Goal: Information Seeking & Learning: Learn about a topic

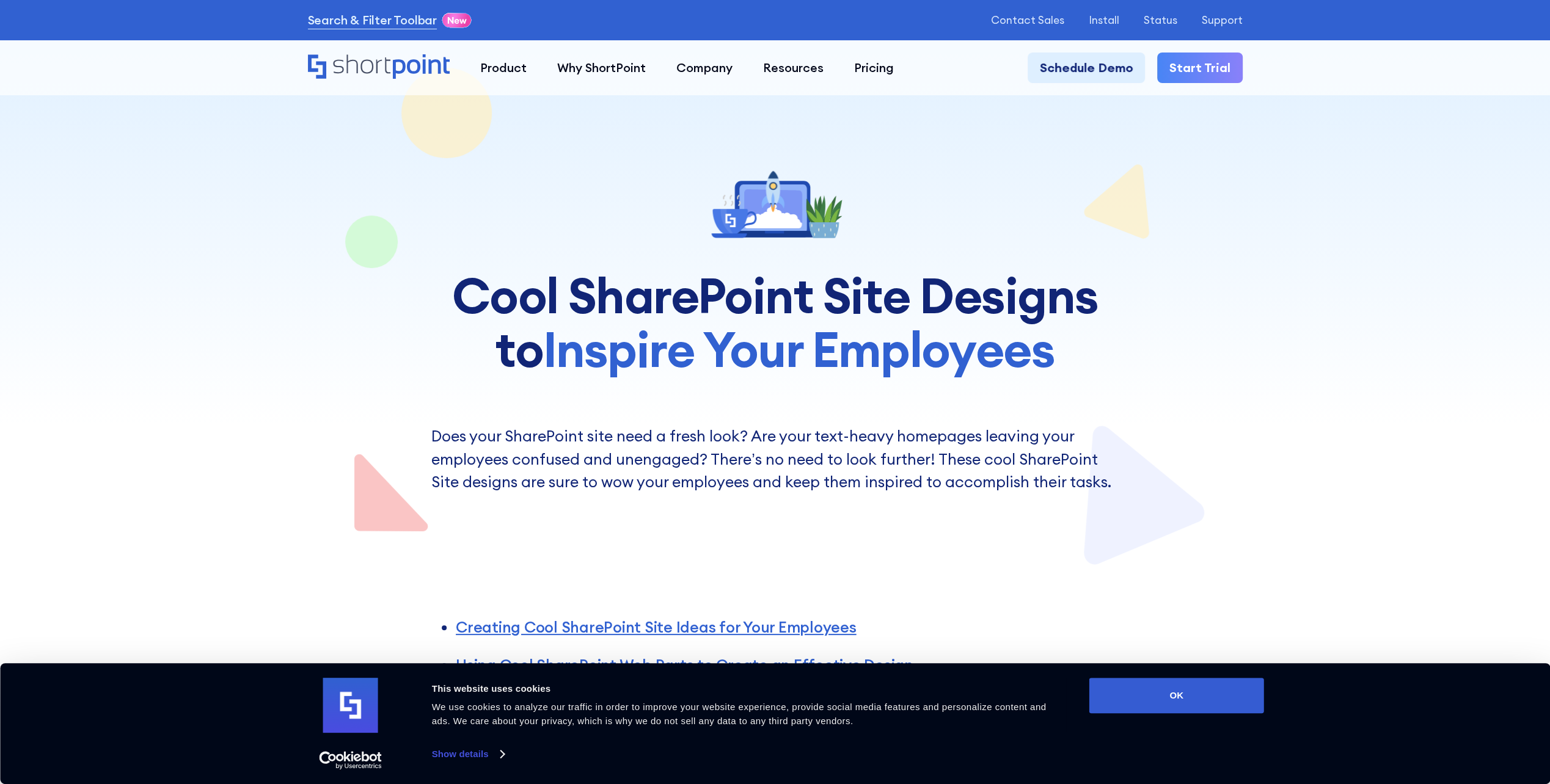
click at [1174, 680] on button "OK" at bounding box center [1177, 695] width 175 height 36
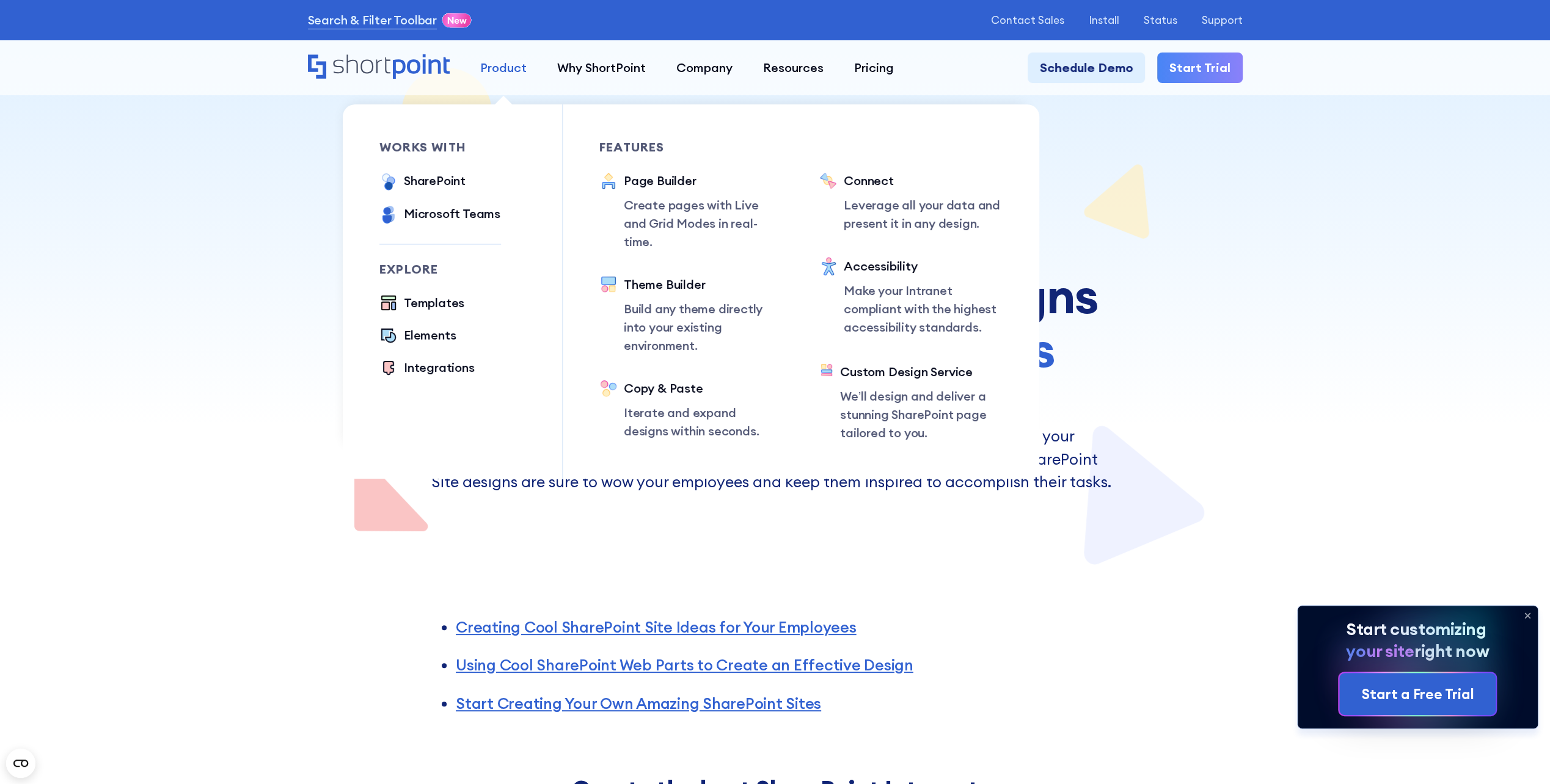
click at [509, 65] on div "Product" at bounding box center [503, 67] width 46 height 18
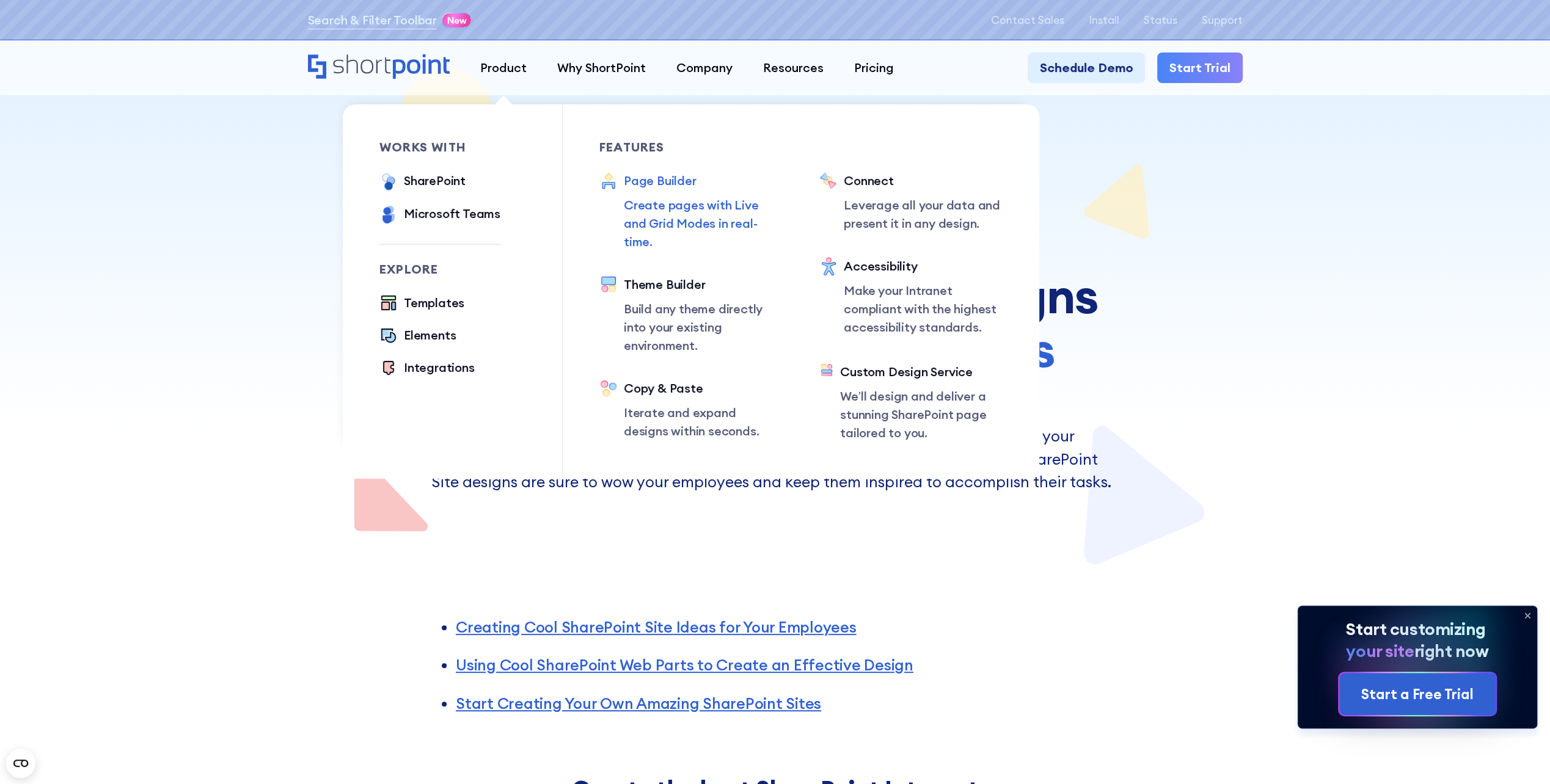
click at [670, 200] on p "Create pages with Live and Grid Modes in real-time." at bounding box center [703, 224] width 159 height 55
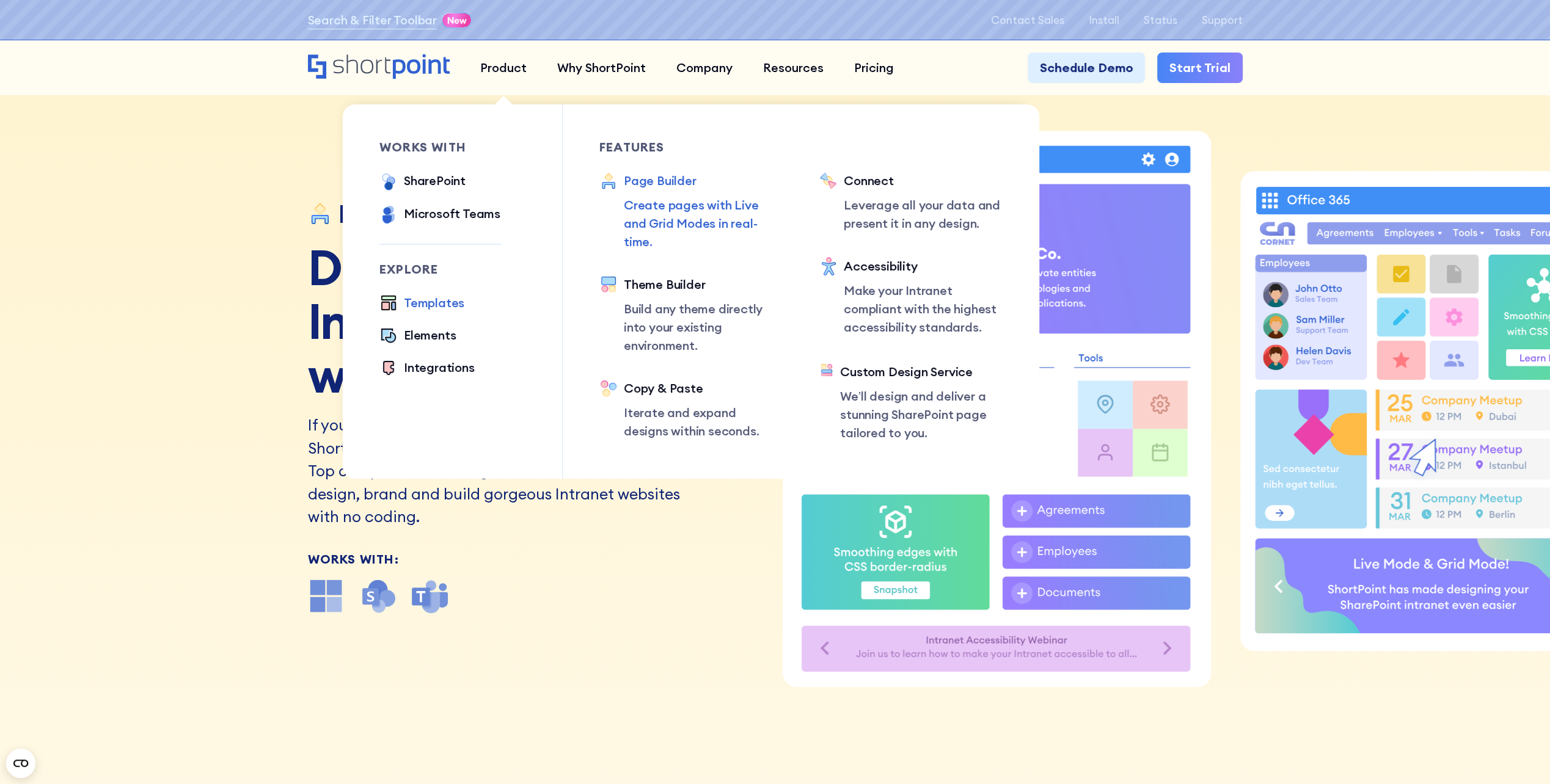
click at [430, 307] on div "Templates" at bounding box center [434, 303] width 61 height 18
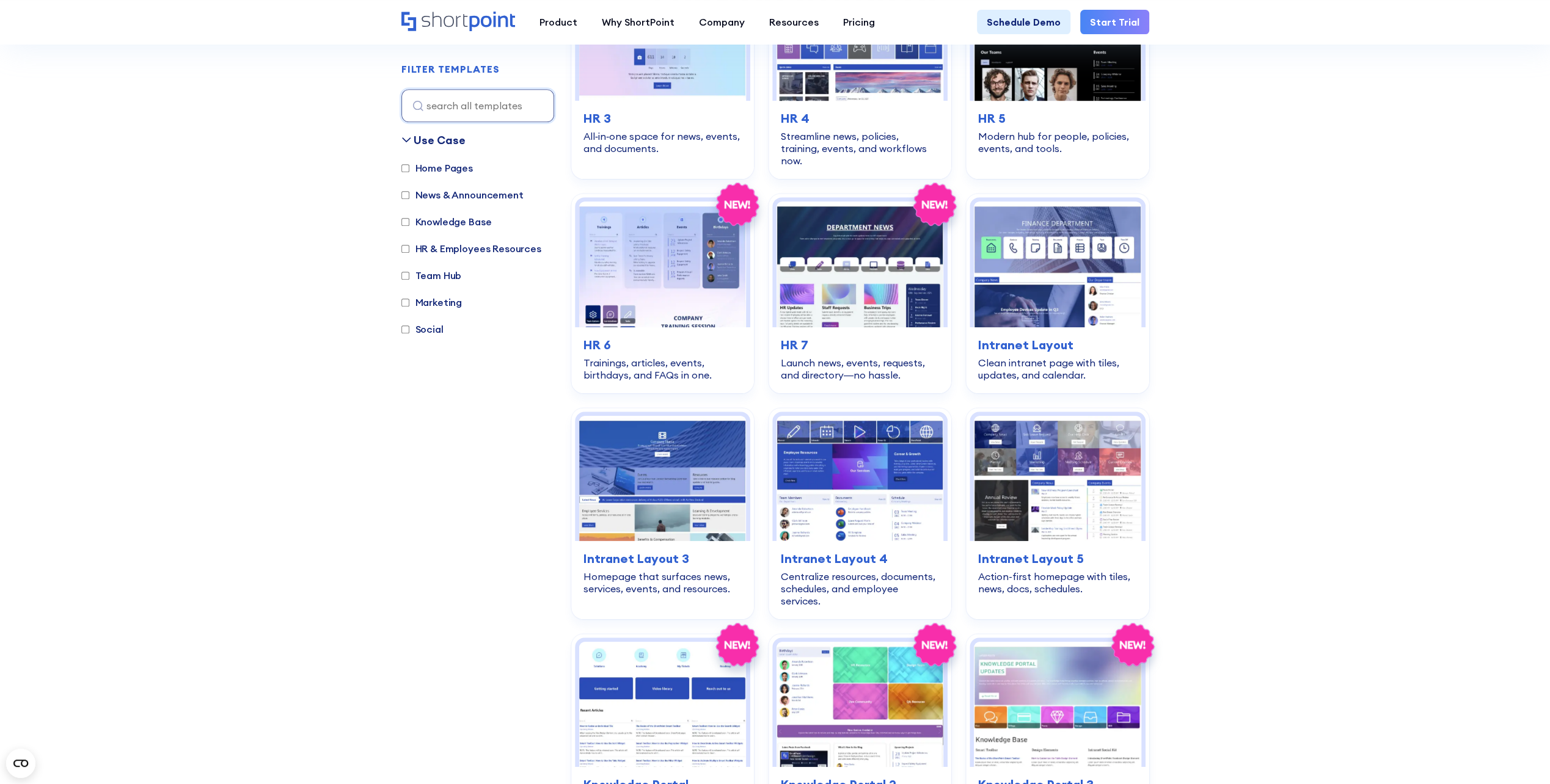
scroll to position [733, 0]
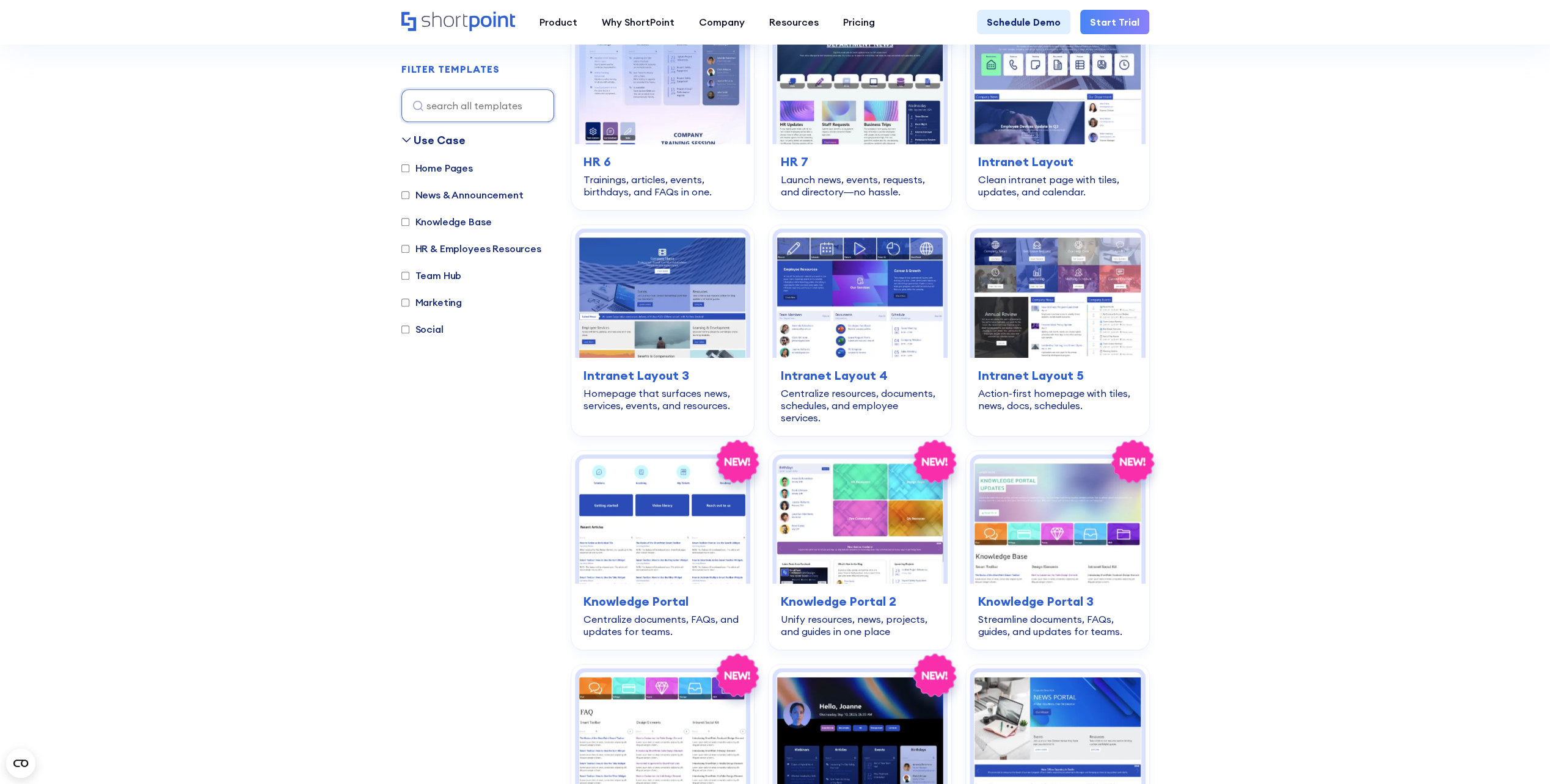
click at [468, 251] on label "HR & Employees Resources" at bounding box center [472, 249] width 140 height 15
click at [410, 251] on input "HR & Employees Resources" at bounding box center [406, 249] width 8 height 8
checkbox input "true"
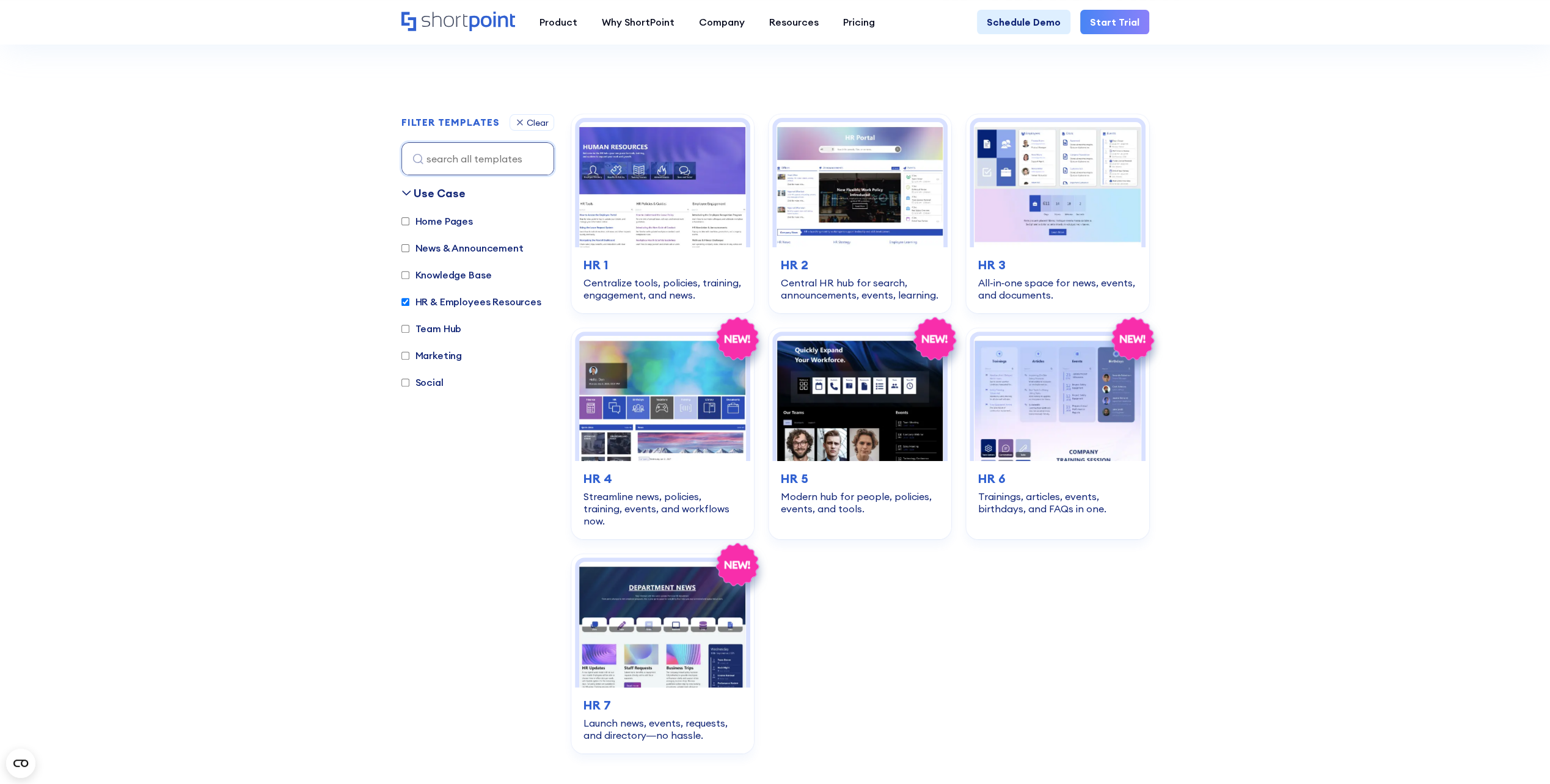
scroll to position [243, 0]
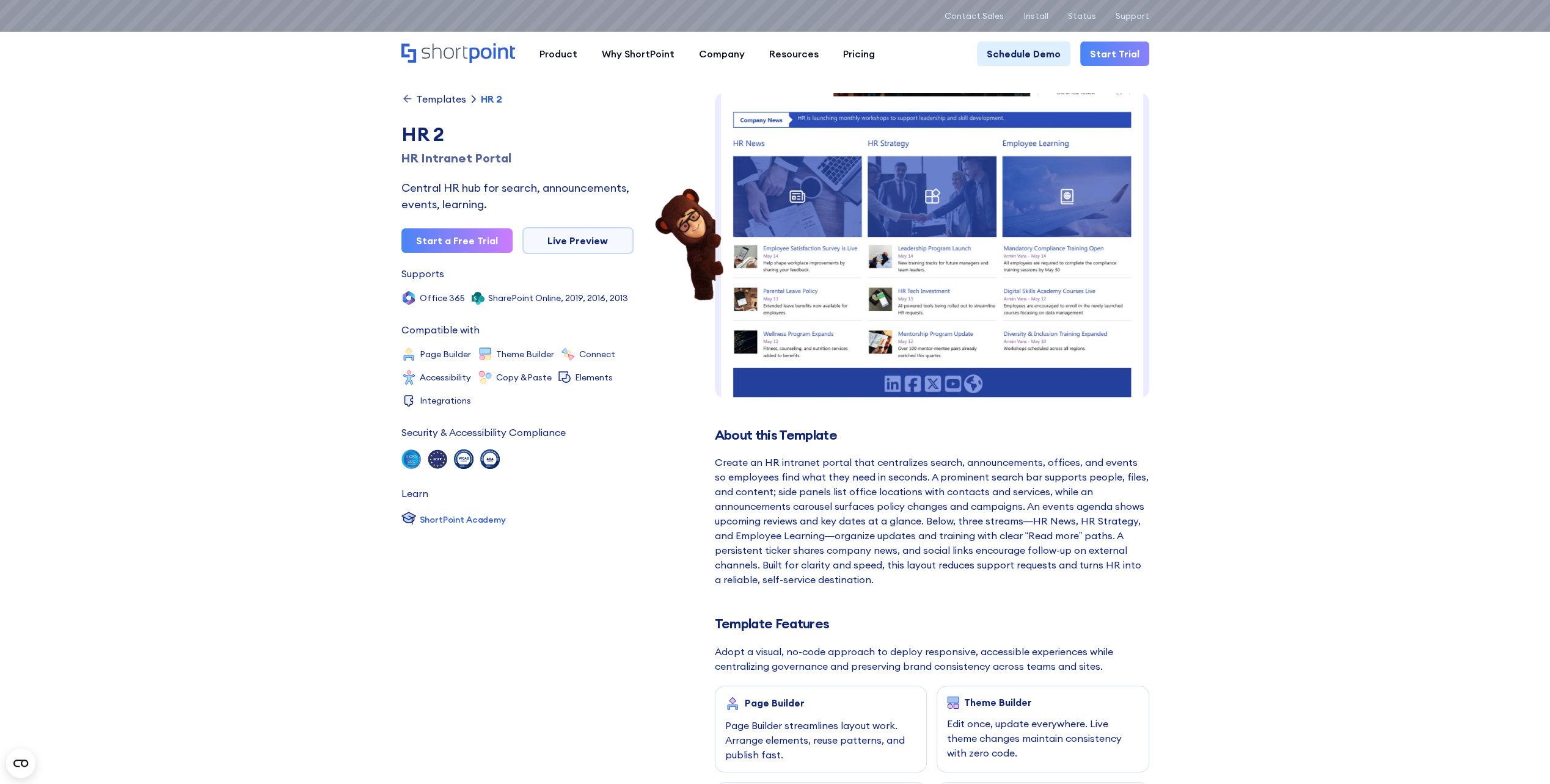
scroll to position [249, 0]
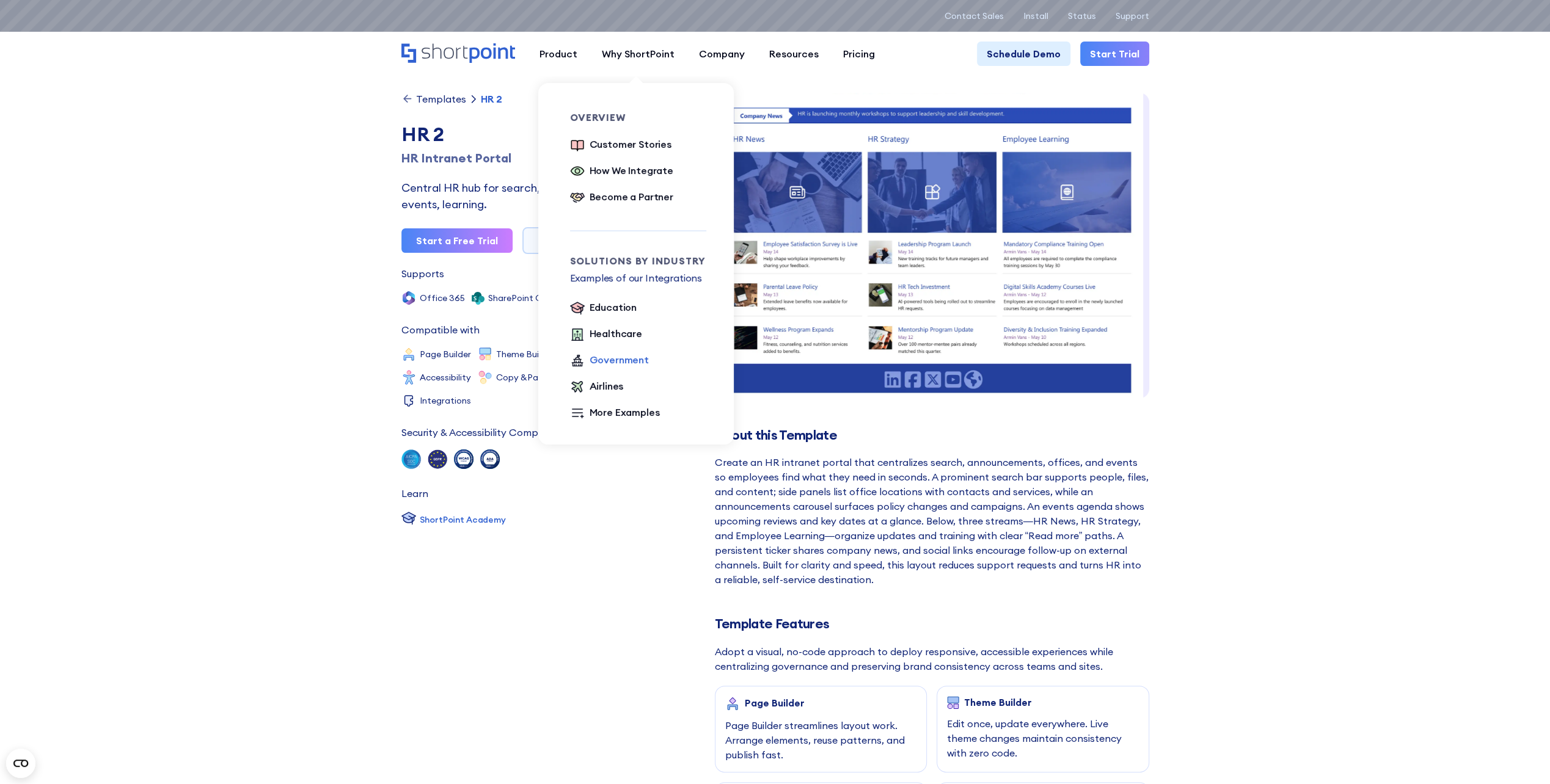
click at [616, 359] on div "Government" at bounding box center [619, 360] width 59 height 15
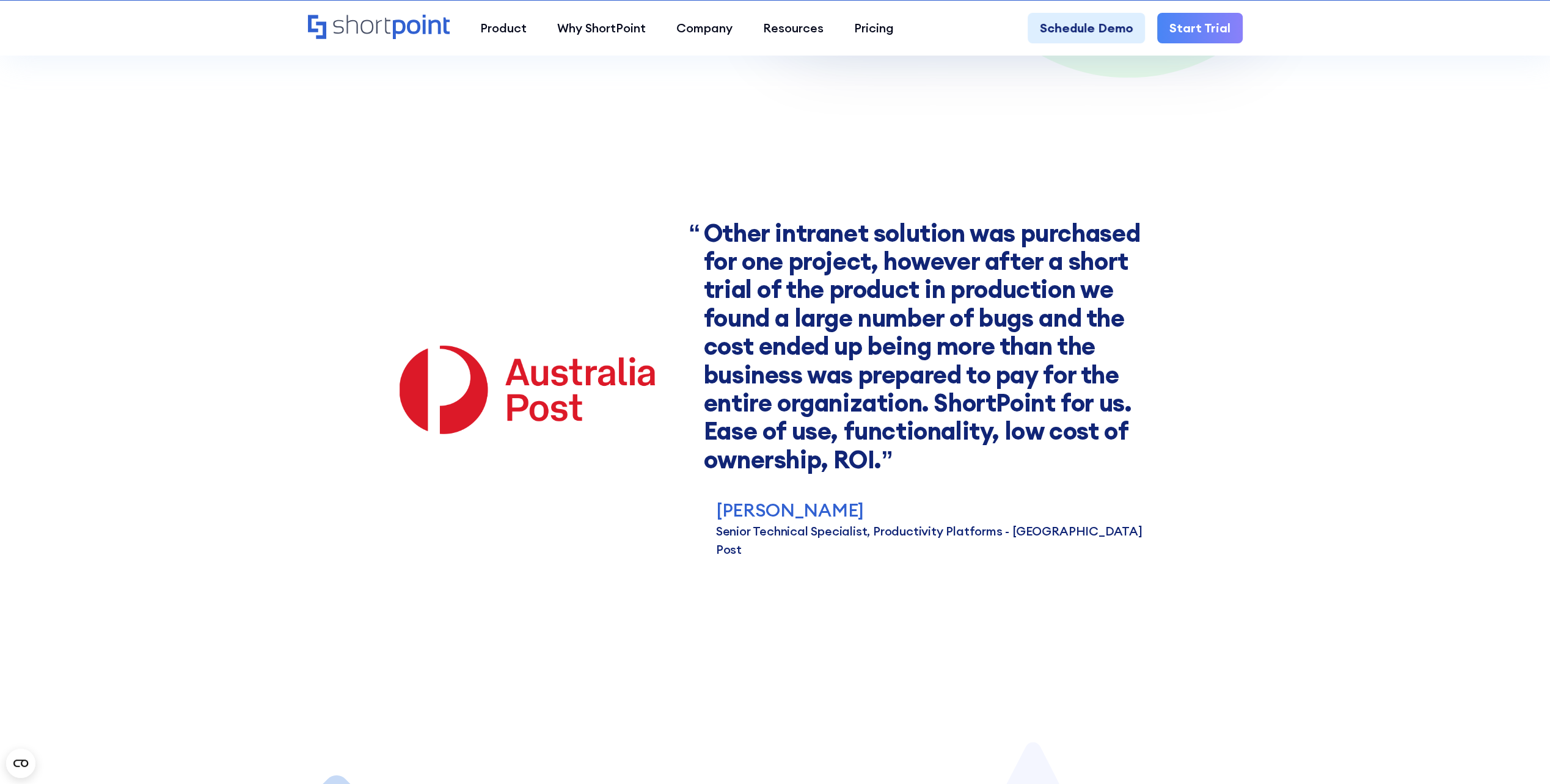
scroll to position [1485, 0]
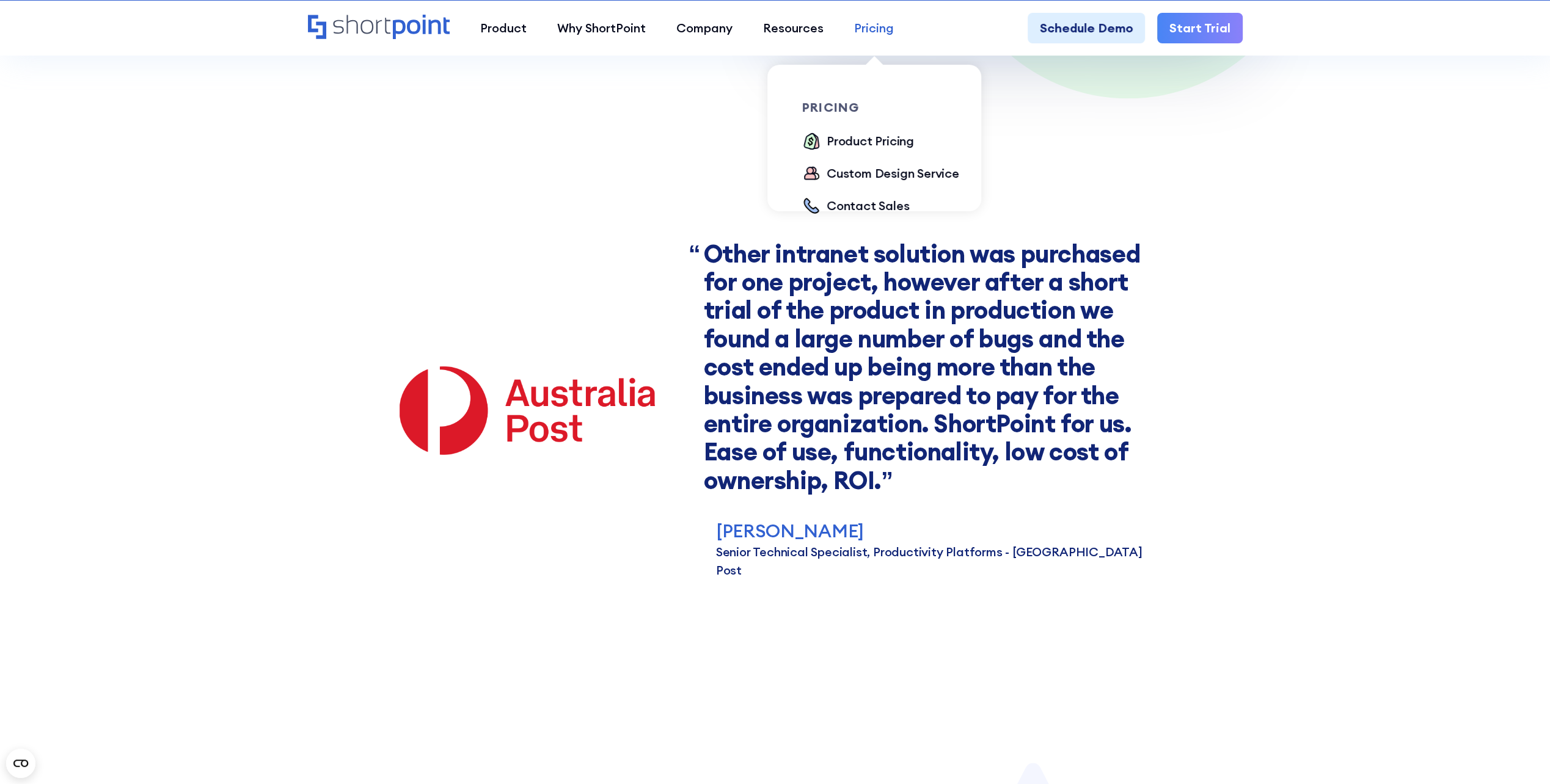
click at [871, 32] on div "Pricing" at bounding box center [874, 28] width 40 height 18
click at [873, 141] on div "Product Pricing" at bounding box center [871, 141] width 87 height 18
